Goal: Find specific page/section: Find specific page/section

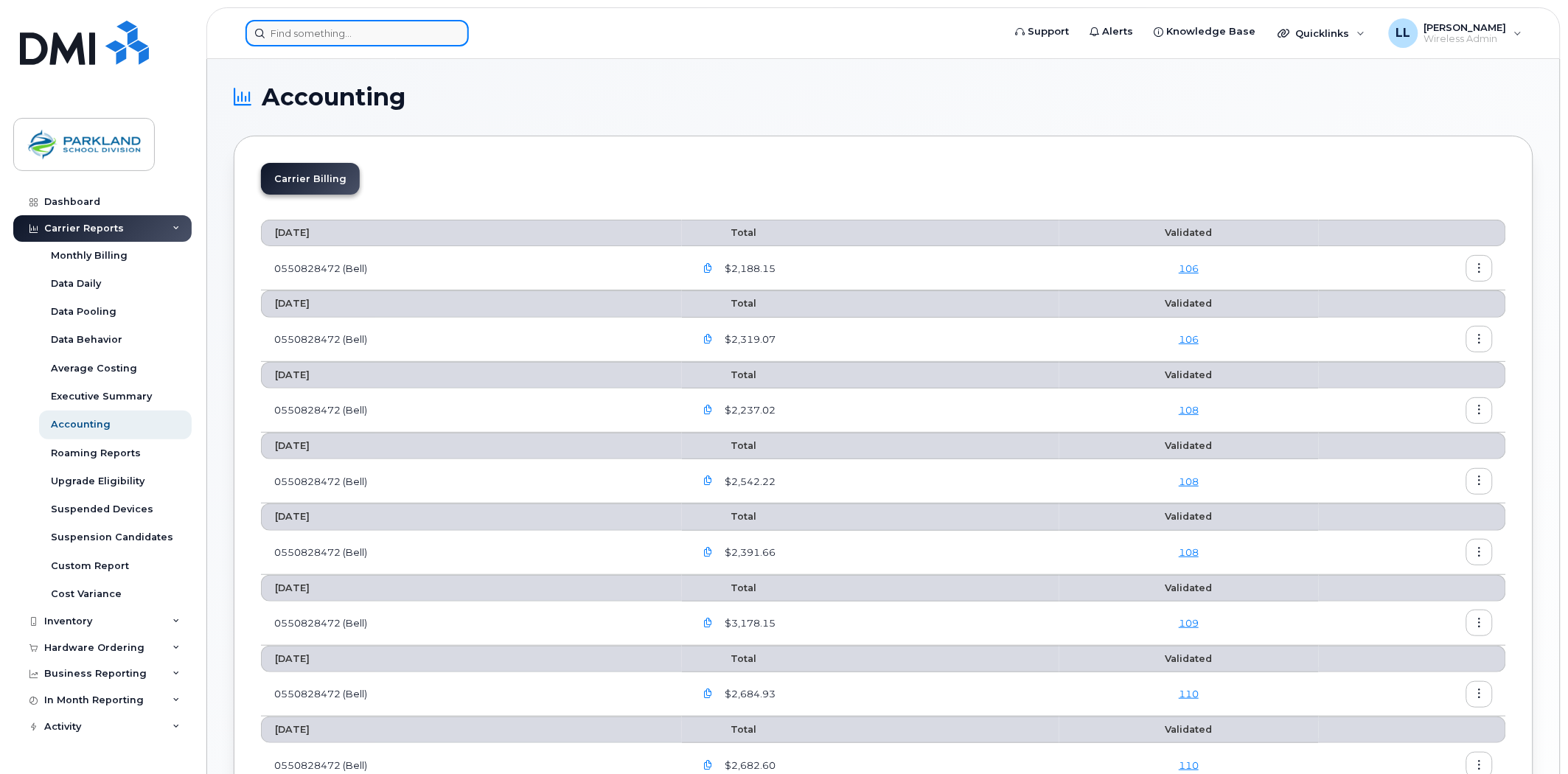
click at [355, 21] on input at bounding box center [357, 33] width 223 height 27
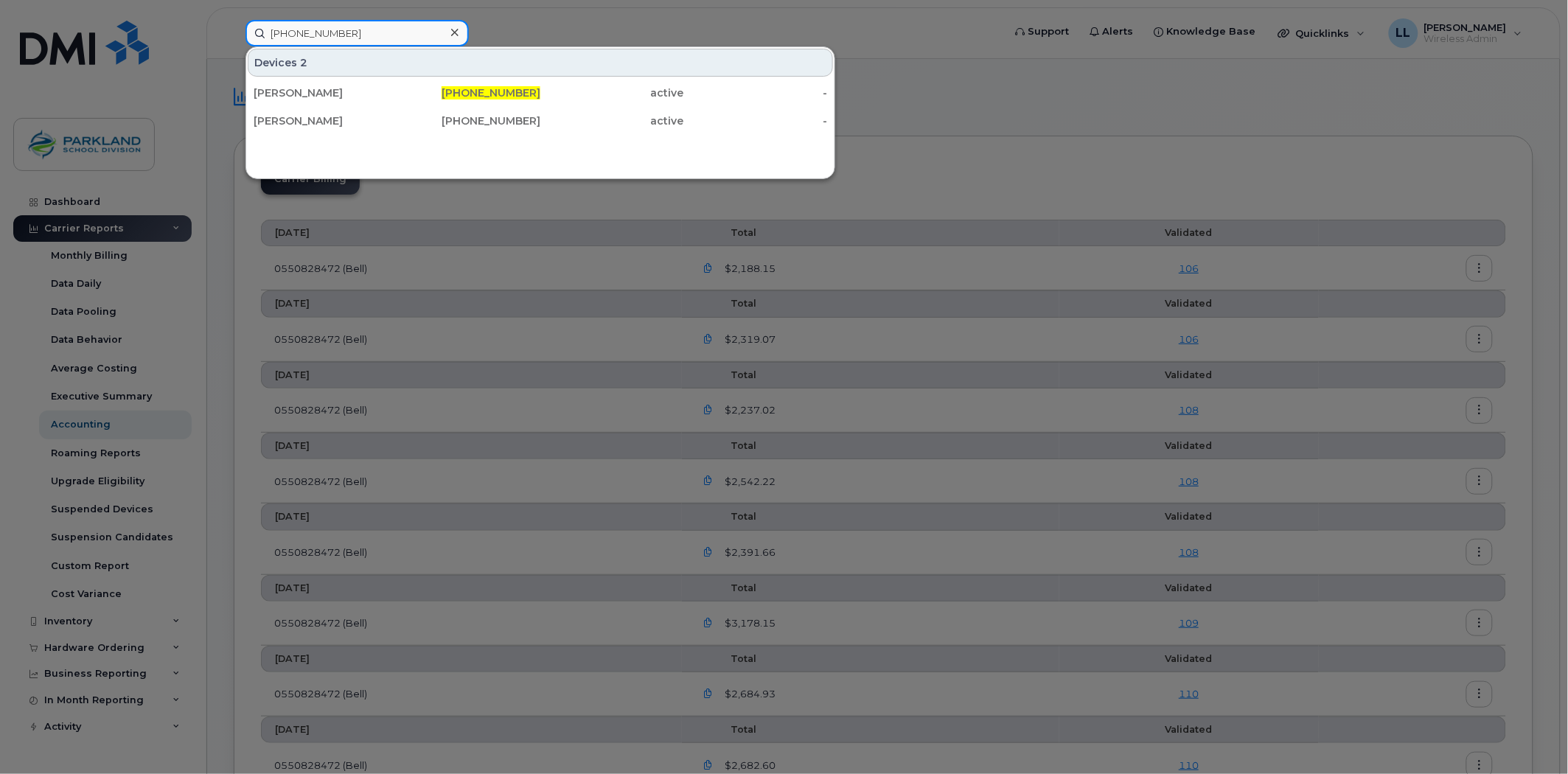
type input "[PHONE_NUMBER]"
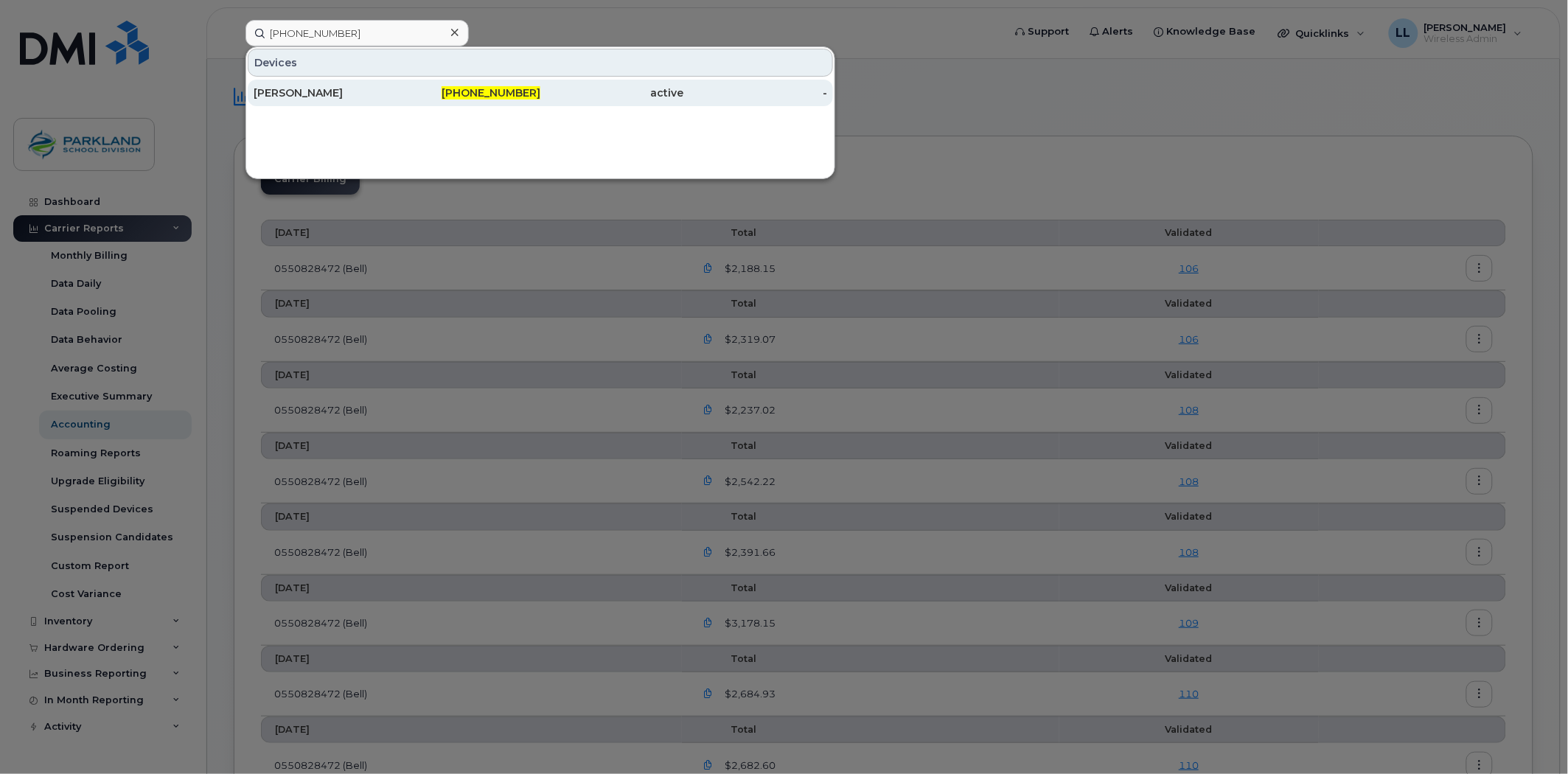
click at [543, 92] on div "active" at bounding box center [612, 93] width 144 height 15
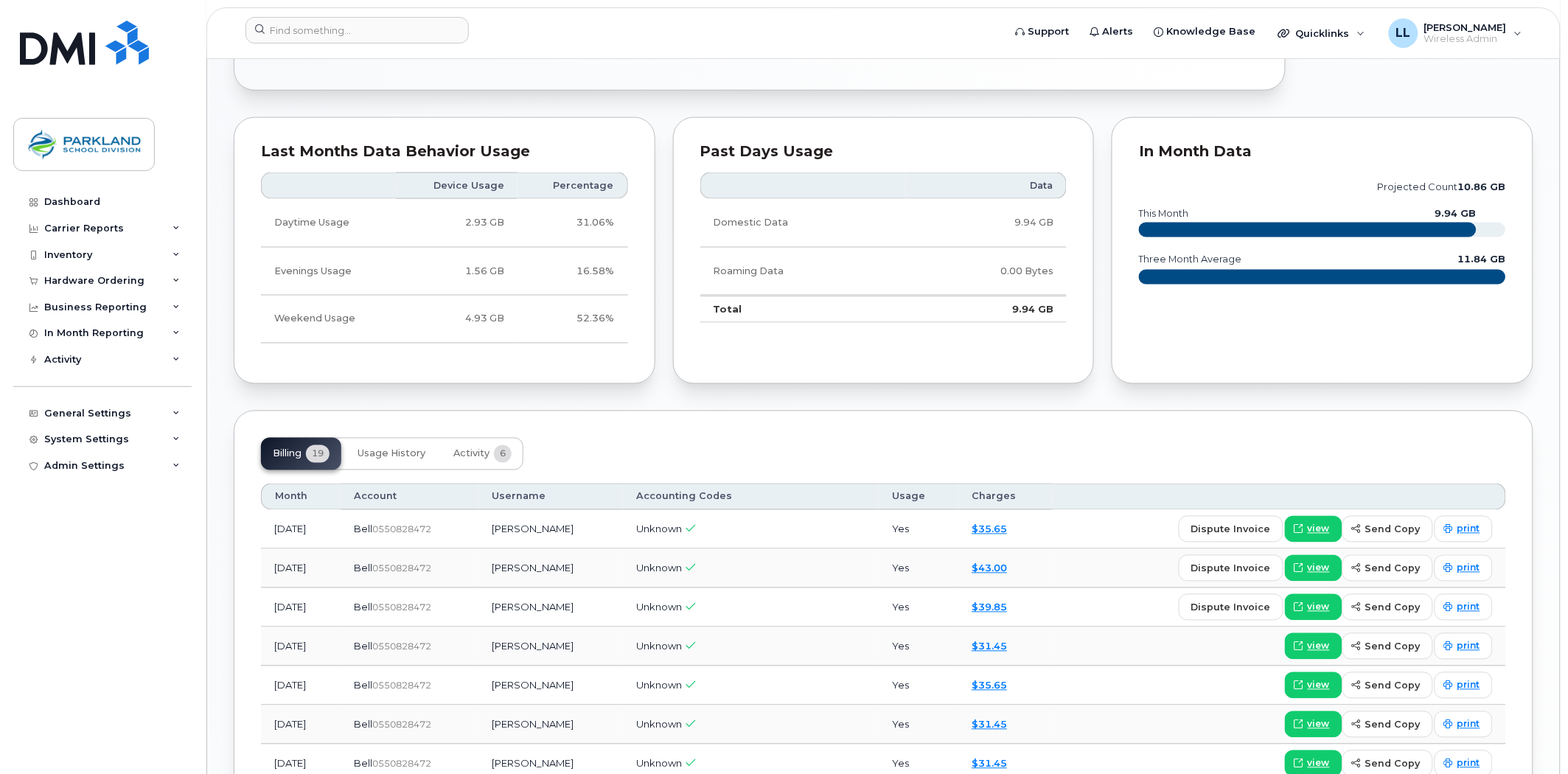
scroll to position [819, 0]
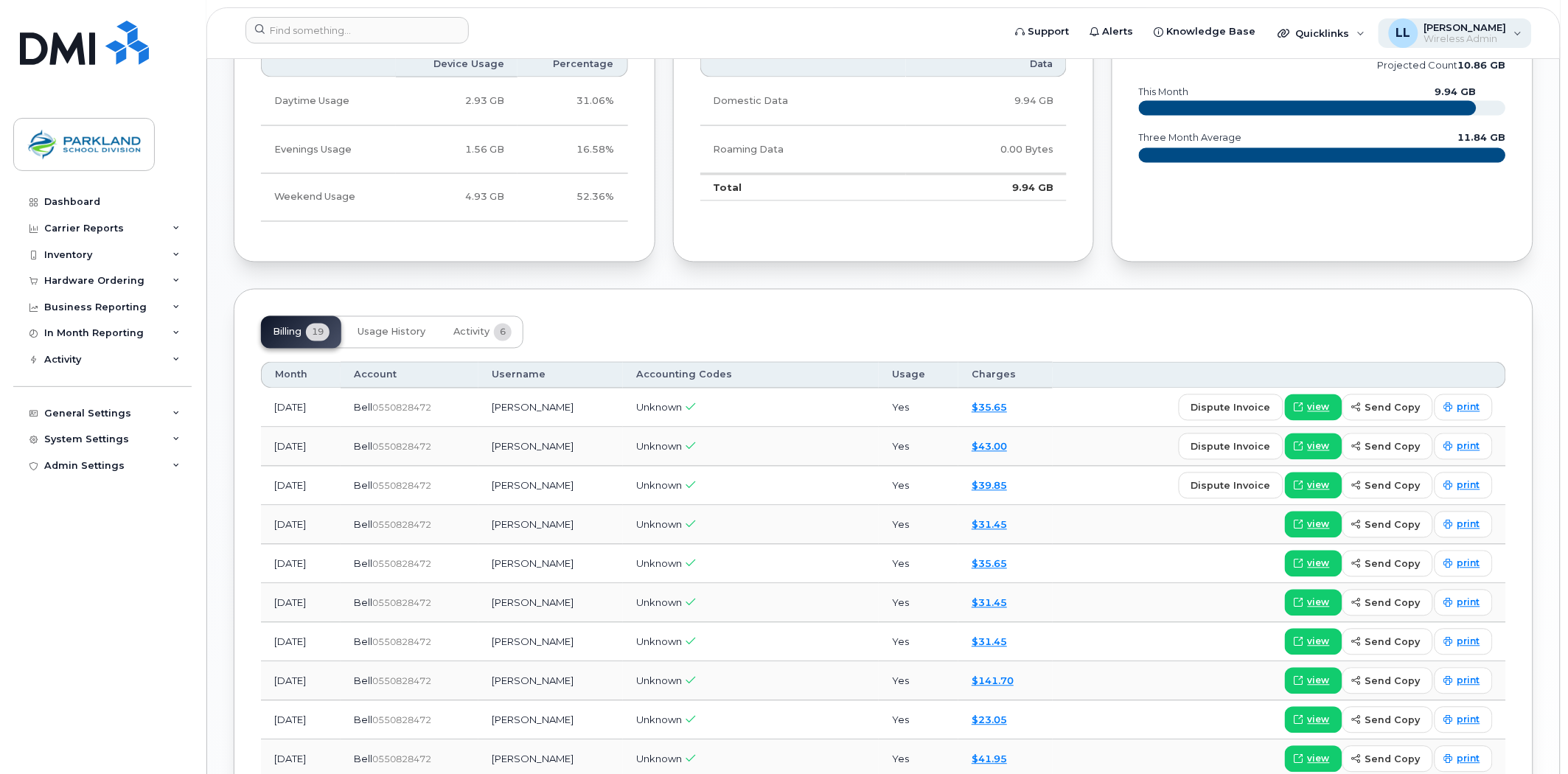
click at [1486, 37] on span "Wireless Admin" at bounding box center [1465, 39] width 83 height 12
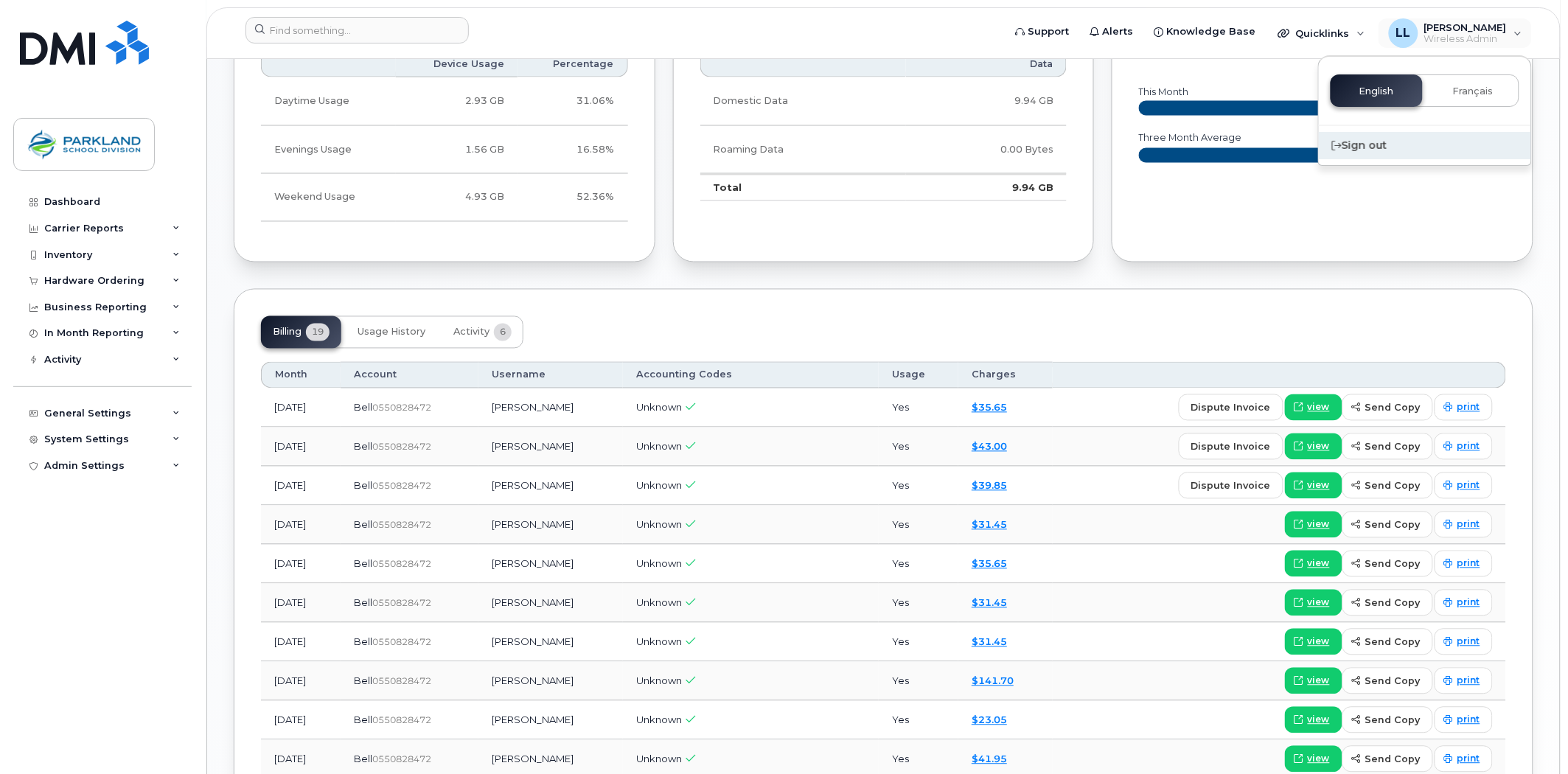
click at [1360, 145] on div "Sign out" at bounding box center [1424, 145] width 212 height 28
